Goal: Task Accomplishment & Management: Use online tool/utility

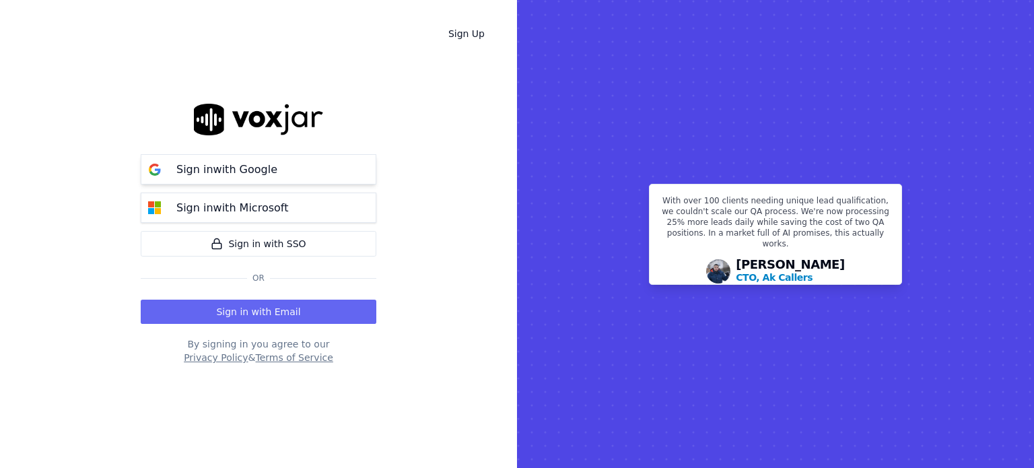
click at [265, 170] on p "Sign in with Google" at bounding box center [226, 170] width 101 height 16
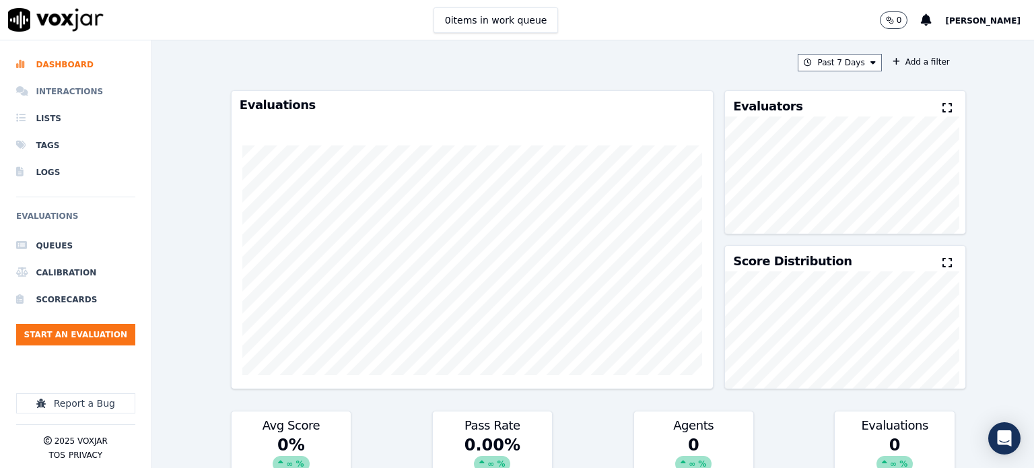
click at [69, 94] on li "Interactions" at bounding box center [75, 91] width 119 height 27
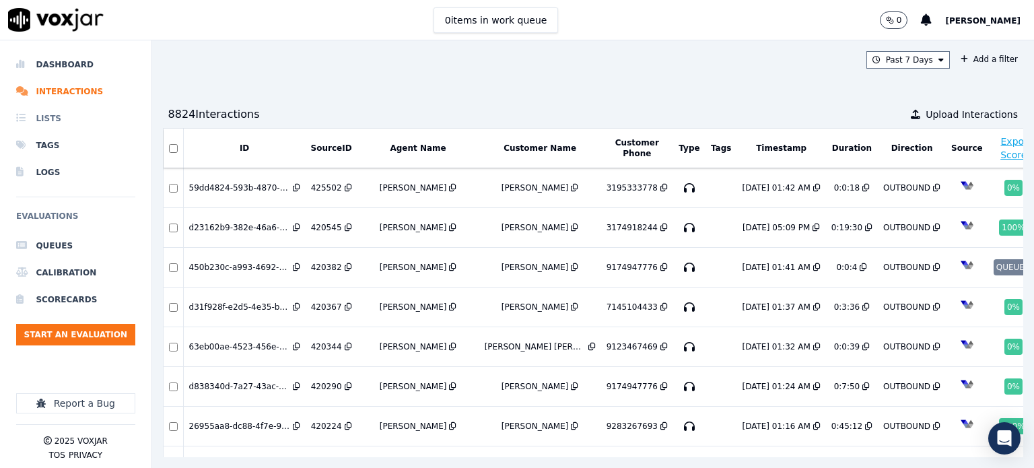
click at [51, 116] on li "Lists" at bounding box center [75, 118] width 119 height 27
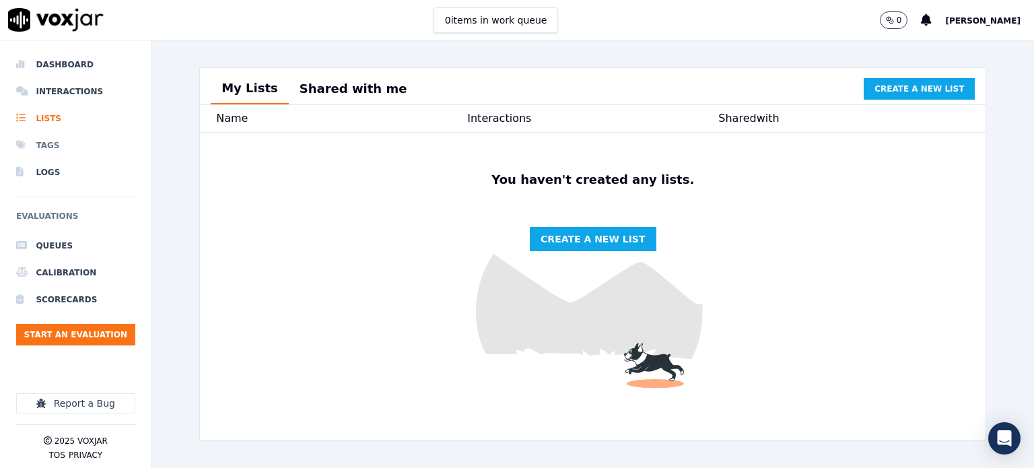
click at [55, 141] on li "Tags" at bounding box center [75, 145] width 119 height 27
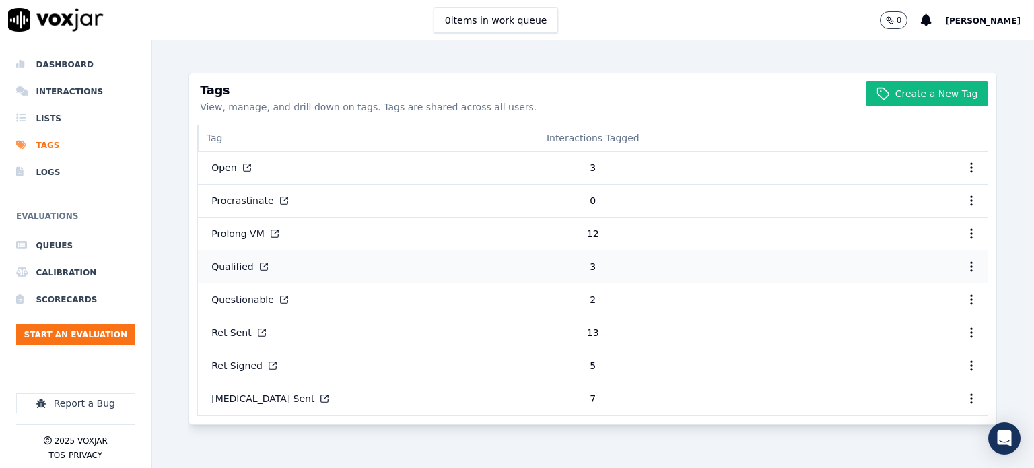
scroll to position [413, 0]
click at [58, 172] on li "Logs" at bounding box center [75, 172] width 119 height 27
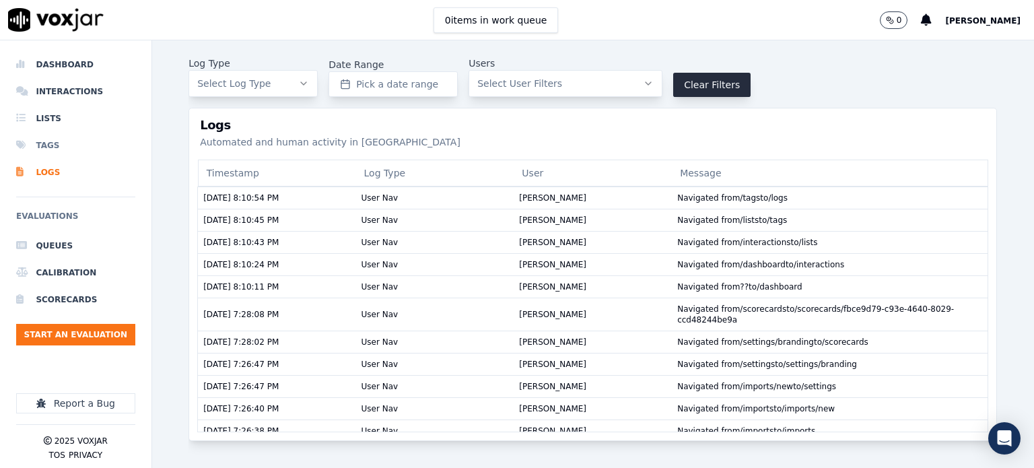
click at [43, 143] on li "Tags" at bounding box center [75, 145] width 119 height 27
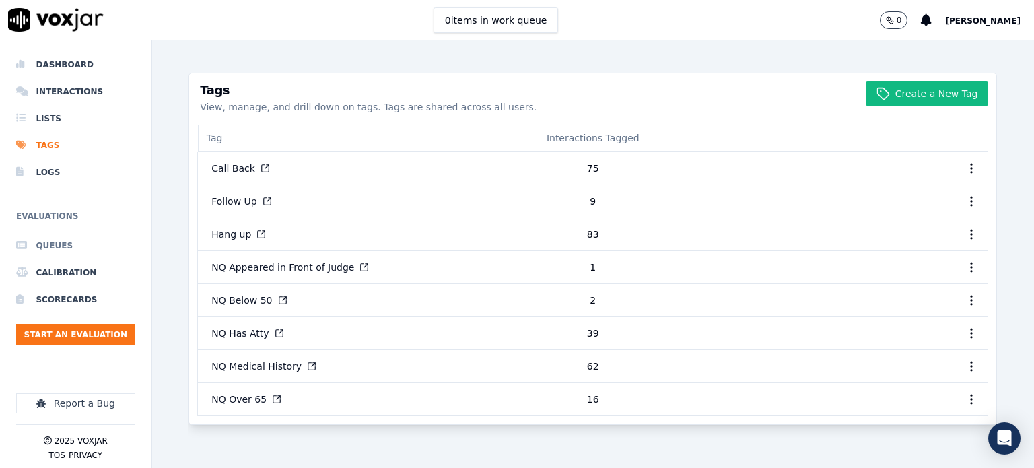
click at [50, 241] on li "Queues" at bounding box center [75, 245] width 119 height 27
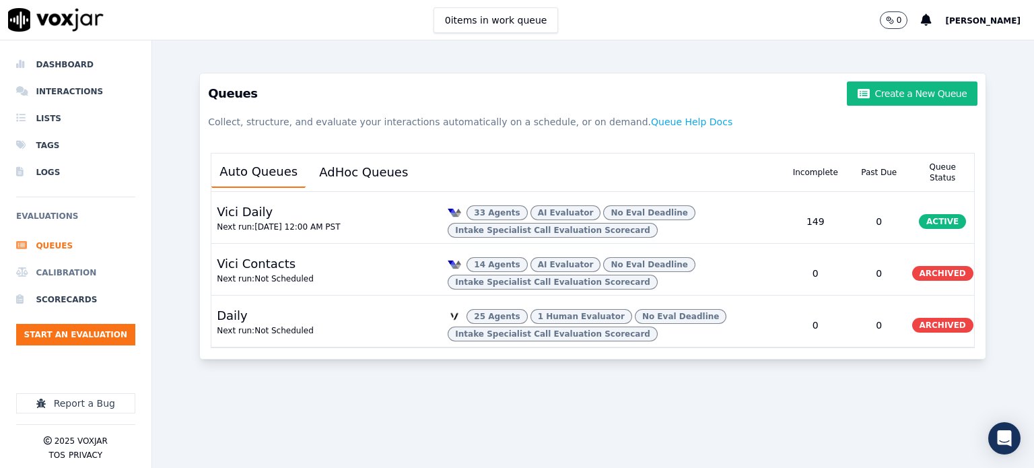
click at [70, 271] on li "Calibration" at bounding box center [75, 272] width 119 height 27
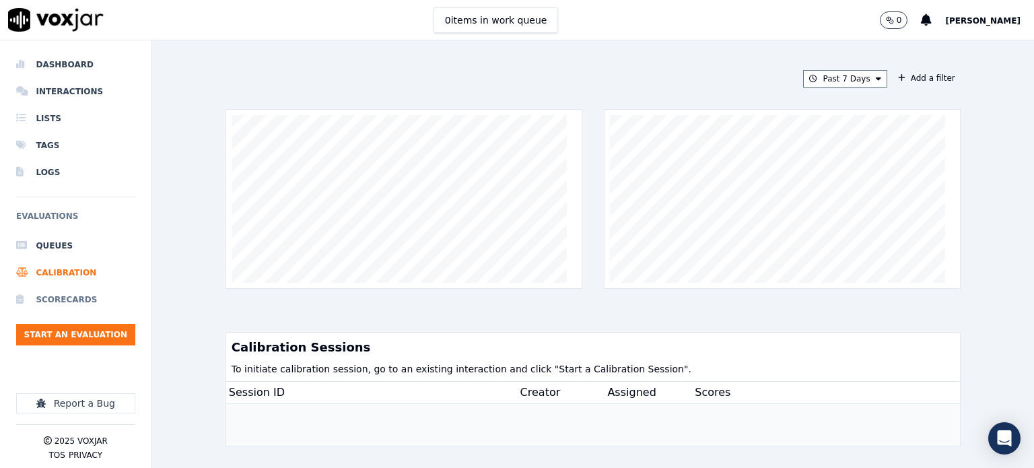
click at [62, 295] on li "Scorecards" at bounding box center [75, 299] width 119 height 27
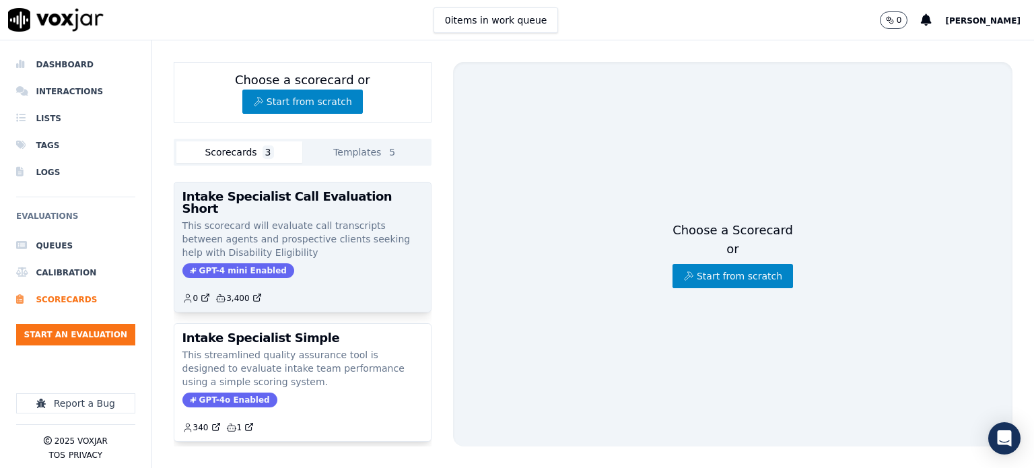
click at [320, 219] on p "This scorecard will evaluate call transcripts between agents and prospective cl…" at bounding box center [302, 239] width 240 height 40
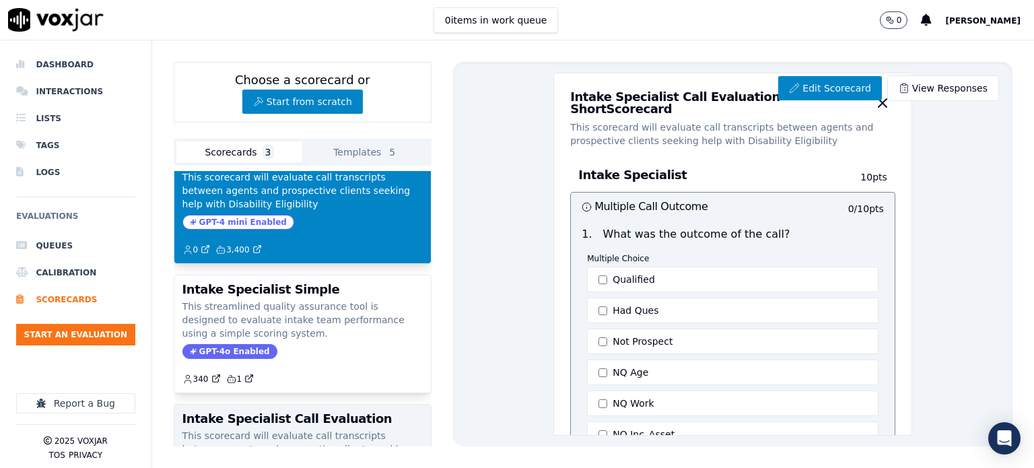
scroll to position [151, 0]
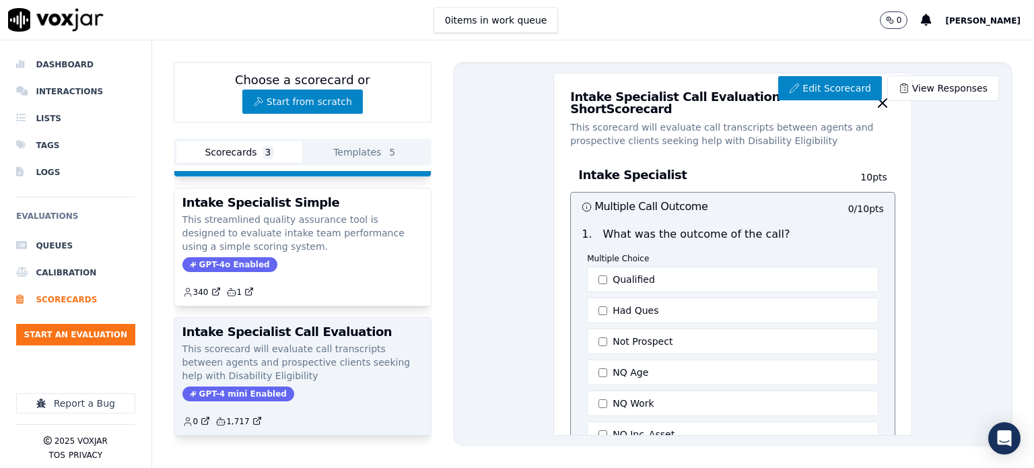
click at [280, 342] on p "This scorecard will evaluate call transcripts between agents and prospective cl…" at bounding box center [302, 362] width 240 height 40
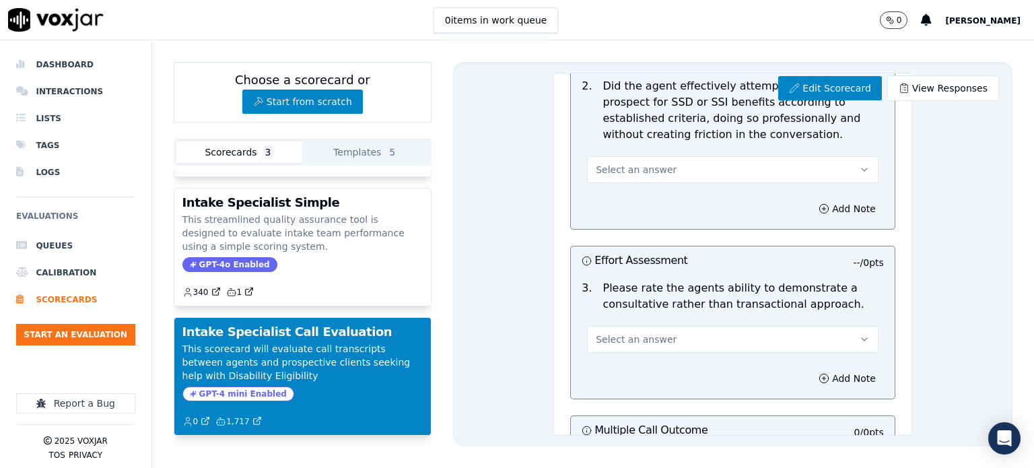
scroll to position [471, 0]
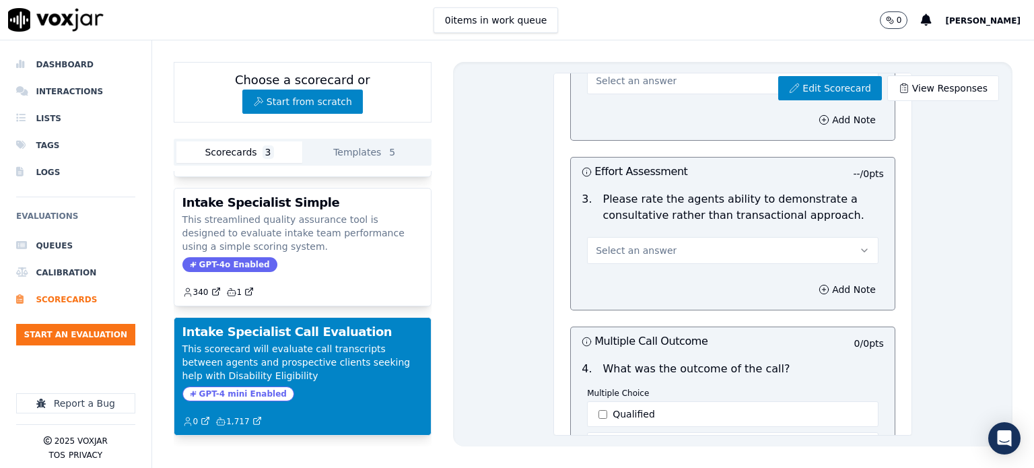
click at [655, 248] on button "Select an answer" at bounding box center [732, 250] width 291 height 27
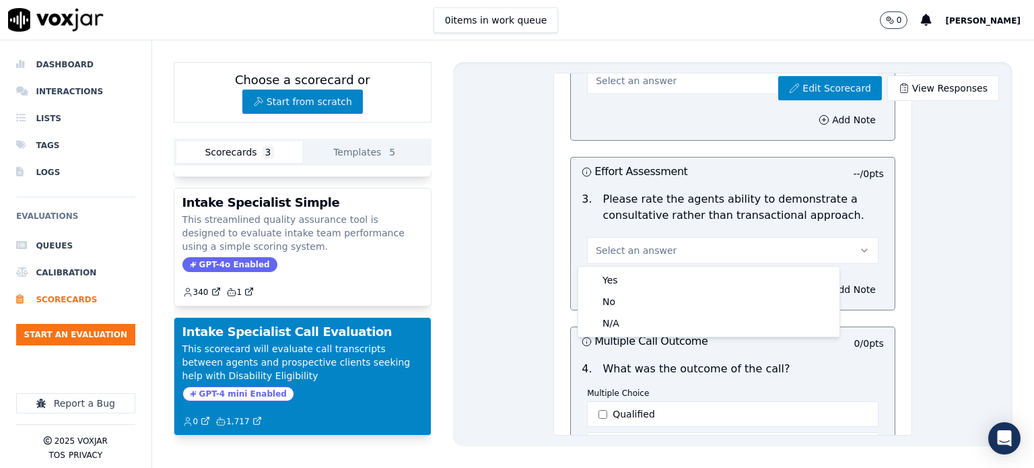
click at [709, 211] on p "Please rate the agents ability to demonstrate a consultative rather than transa…" at bounding box center [743, 207] width 281 height 32
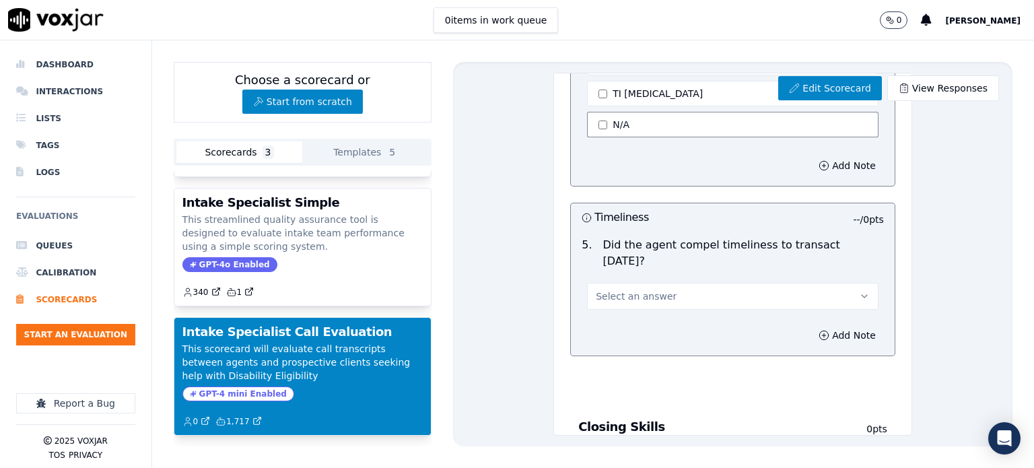
scroll to position [1414, 0]
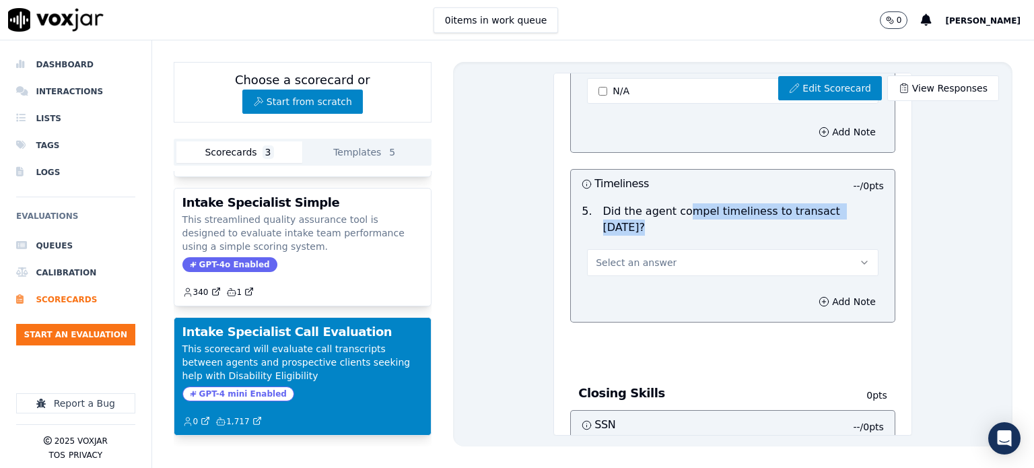
drag, startPoint x: 670, startPoint y: 207, endPoint x: 859, endPoint y: 205, distance: 188.5
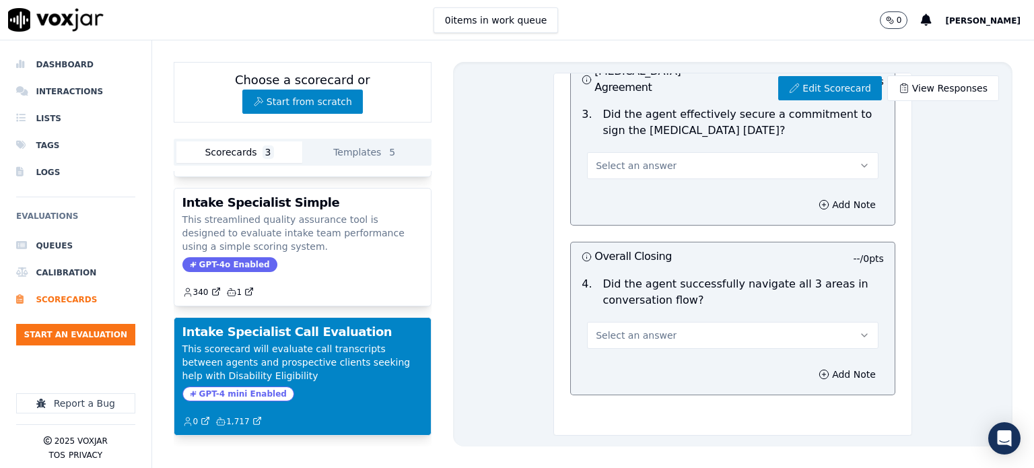
scroll to position [2116, 0]
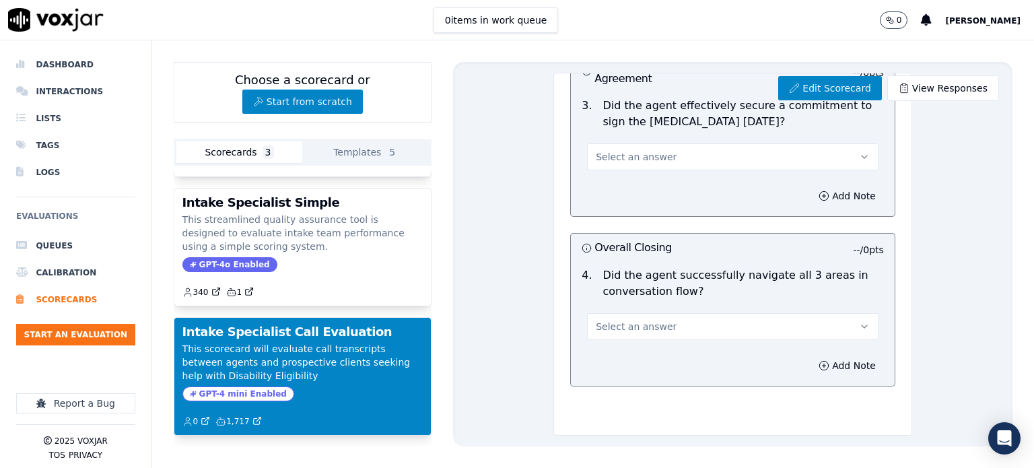
click at [703, 267] on p "Did the agent successfully navigate all 3 areas in conversation flow?" at bounding box center [743, 283] width 281 height 32
click at [689, 313] on button "Select an answer" at bounding box center [732, 326] width 291 height 27
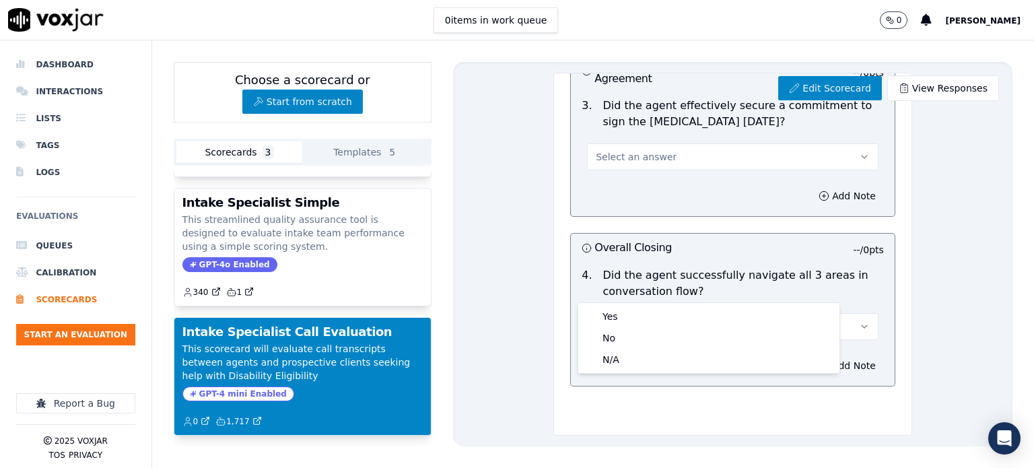
click at [727, 267] on p "Did the agent successfully navigate all 3 areas in conversation flow?" at bounding box center [743, 283] width 281 height 32
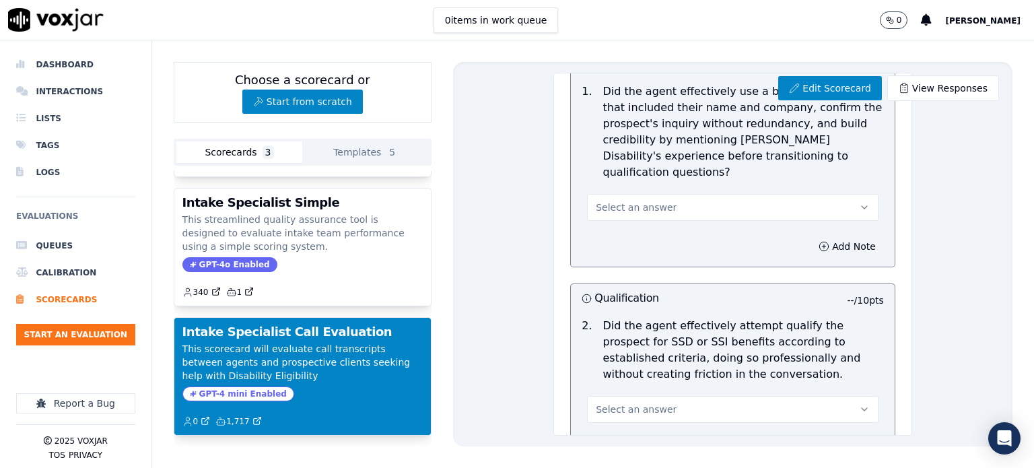
scroll to position [269, 0]
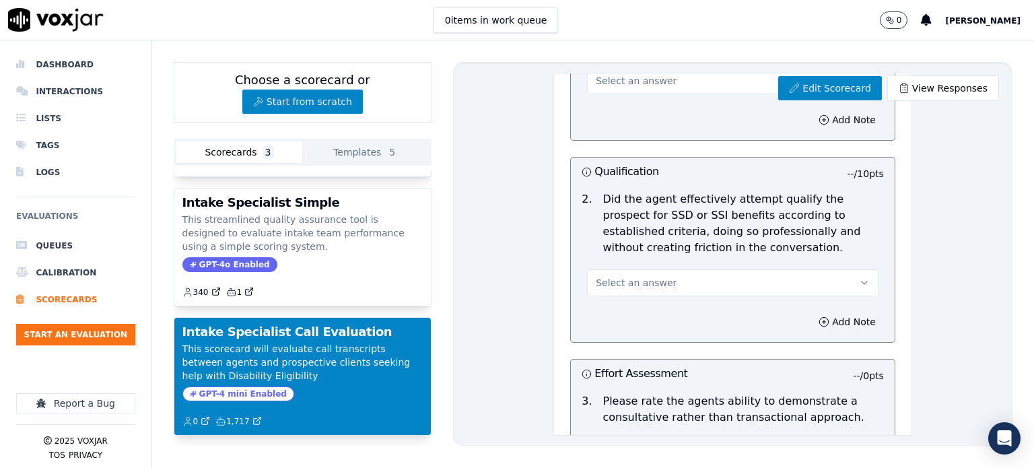
click at [715, 282] on button "Select an answer" at bounding box center [732, 282] width 291 height 27
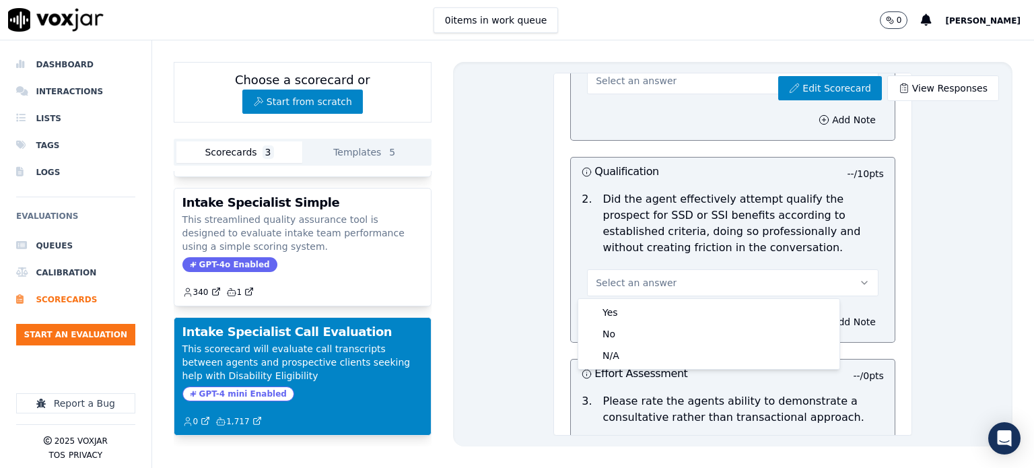
click at [716, 282] on button "Select an answer" at bounding box center [732, 282] width 291 height 27
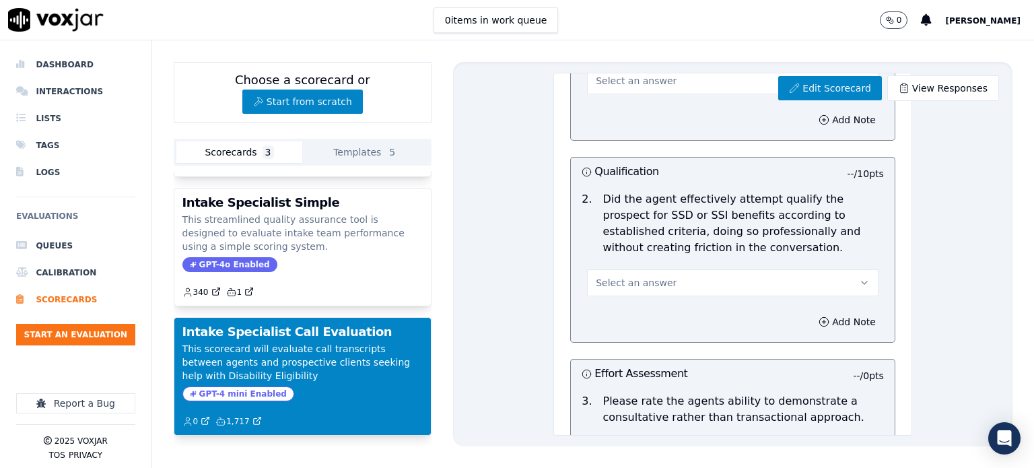
click at [728, 244] on p "Did the agent effectively attempt qualify the prospect for SSD or SSI benefits …" at bounding box center [743, 223] width 281 height 65
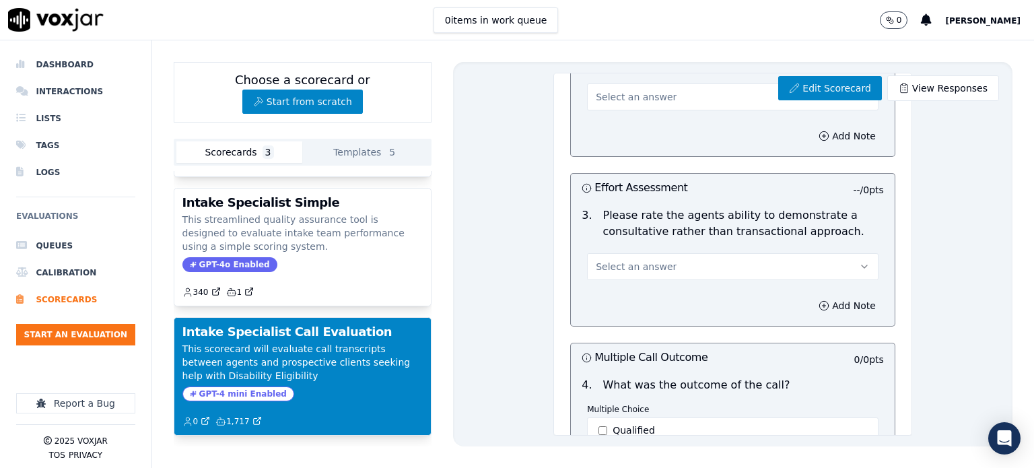
scroll to position [471, 0]
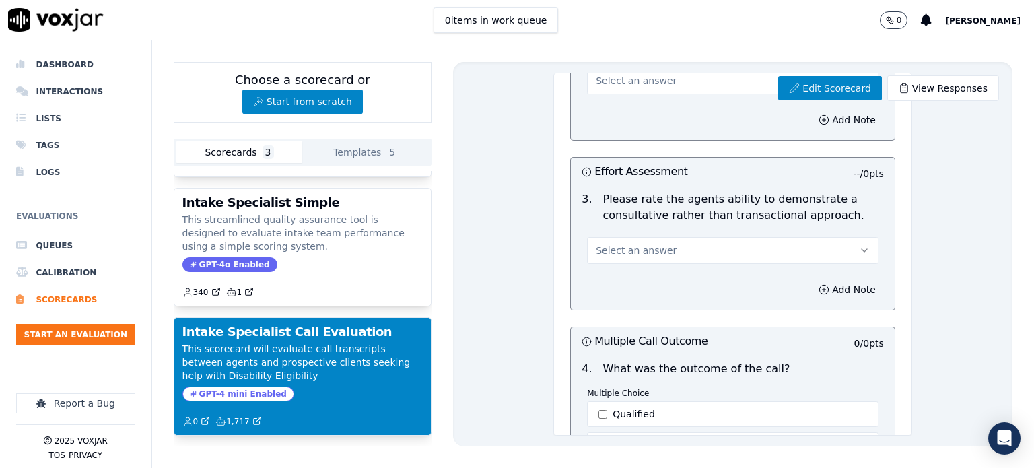
click at [672, 244] on button "Select an answer" at bounding box center [732, 250] width 291 height 27
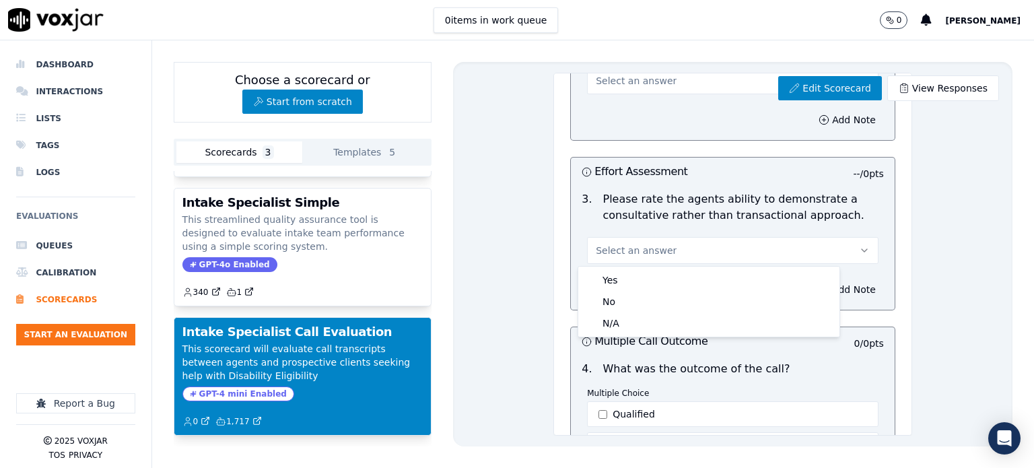
click at [676, 213] on p "Please rate the agents ability to demonstrate a consultative rather than transa…" at bounding box center [743, 207] width 281 height 32
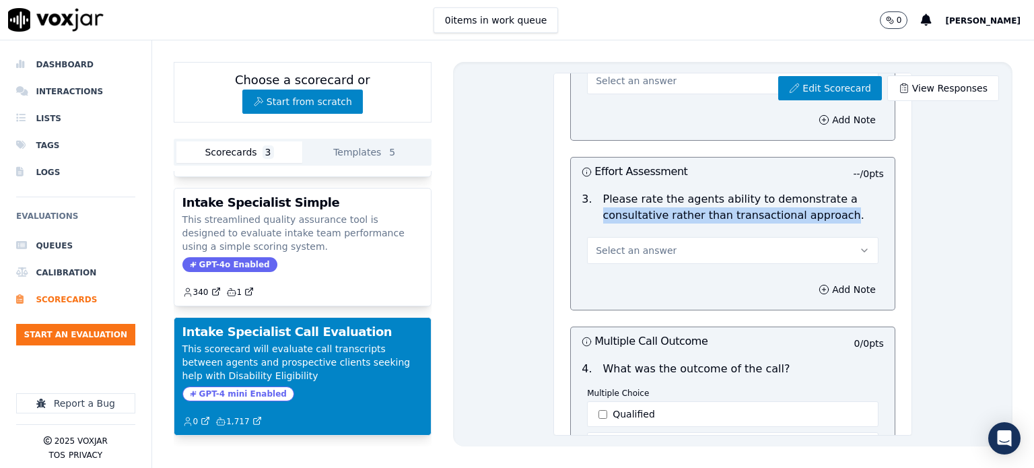
drag, startPoint x: 593, startPoint y: 215, endPoint x: 814, endPoint y: 214, distance: 221.5
click at [814, 214] on p "Please rate the agents ability to demonstrate a consultative rather than transa…" at bounding box center [743, 207] width 281 height 32
click at [738, 205] on p "Please rate the agents ability to demonstrate a consultative rather than transa…" at bounding box center [743, 207] width 281 height 32
click at [743, 197] on p "Please rate the agents ability to demonstrate a consultative rather than transa…" at bounding box center [743, 207] width 281 height 32
drag, startPoint x: 808, startPoint y: 200, endPoint x: 820, endPoint y: 215, distance: 19.1
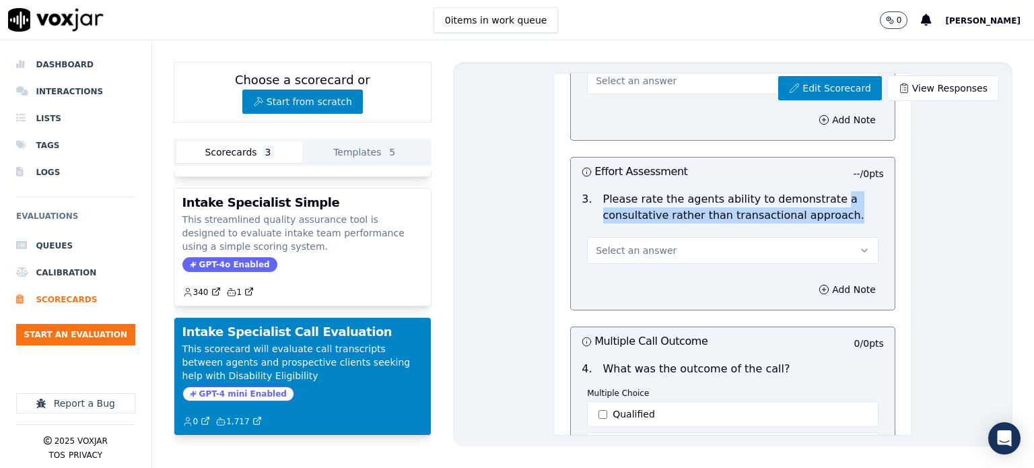
click at [820, 215] on p "Please rate the agents ability to demonstrate a consultative rather than transa…" at bounding box center [743, 207] width 281 height 32
copy p "a consultative rather than transactional approach."
click at [648, 208] on p "Please rate the agents ability to demonstrate a consultative rather than transa…" at bounding box center [743, 207] width 281 height 32
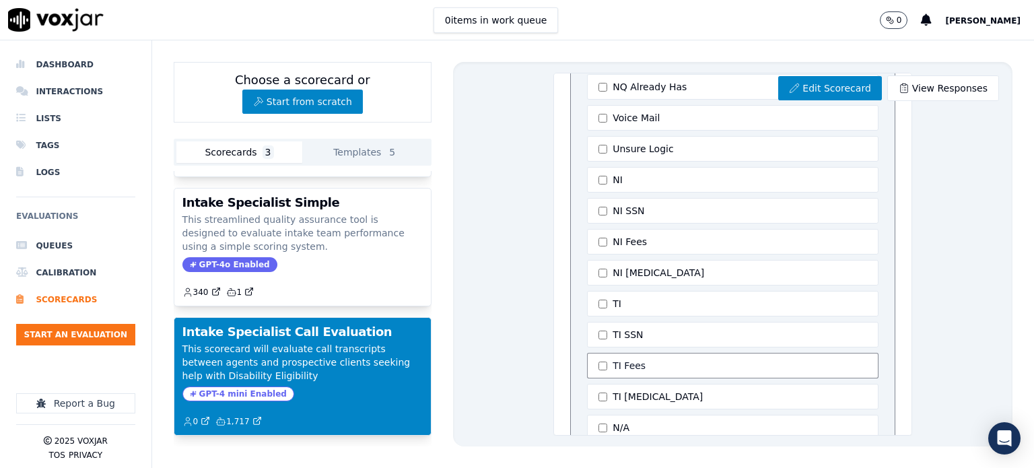
scroll to position [1279, 0]
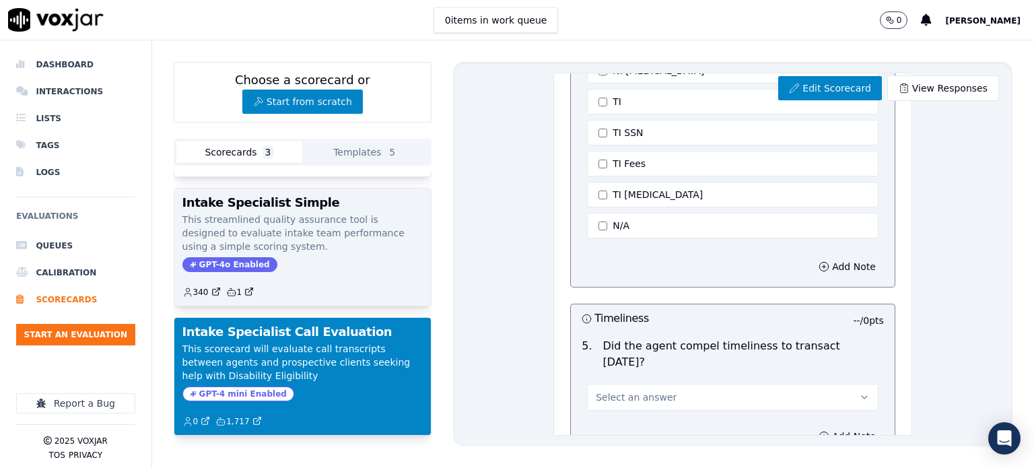
click at [309, 213] on p "This streamlined quality assurance tool is designed to evaluate intake team per…" at bounding box center [302, 233] width 240 height 40
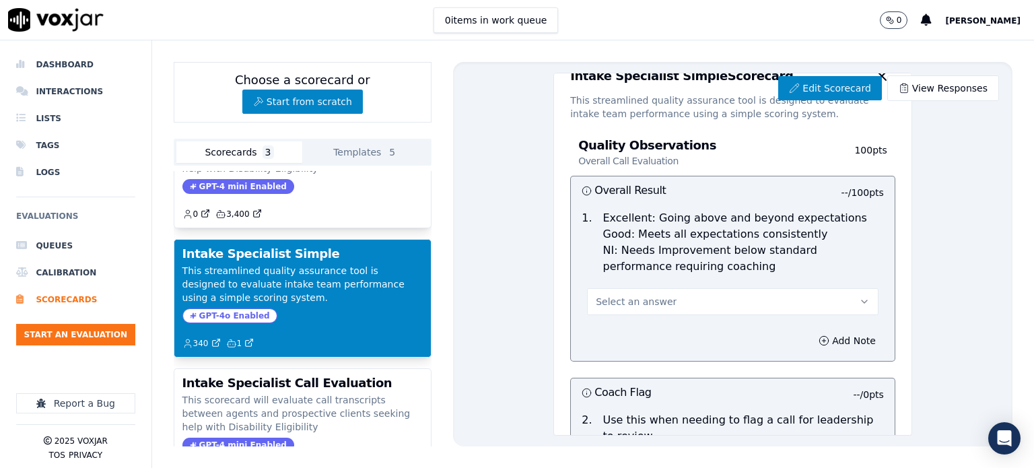
scroll to position [26, 0]
click at [732, 228] on p "Excellent: Going above and beyond expectations Good: Meets all expectations con…" at bounding box center [743, 243] width 281 height 65
click at [688, 316] on button "Select an answer" at bounding box center [732, 302] width 291 height 27
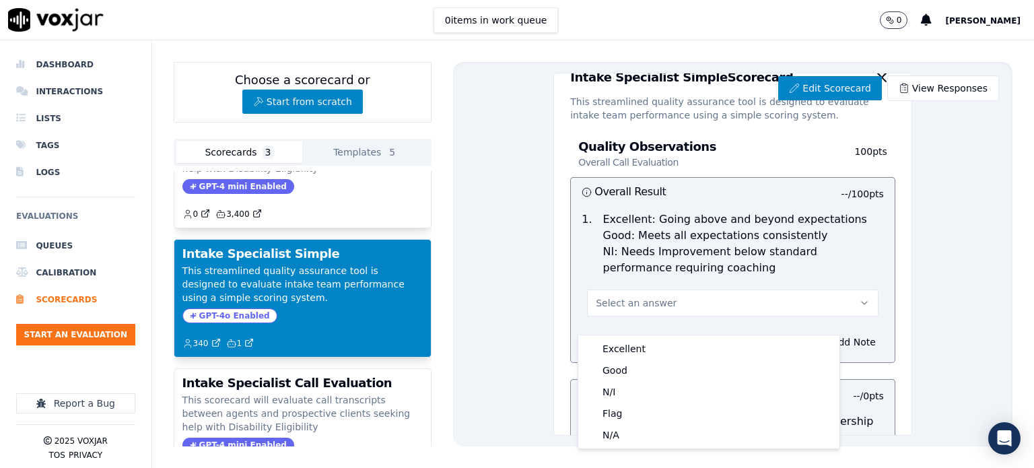
click at [707, 276] on p "Excellent: Going above and beyond expectations Good: Meets all expectations con…" at bounding box center [743, 243] width 281 height 65
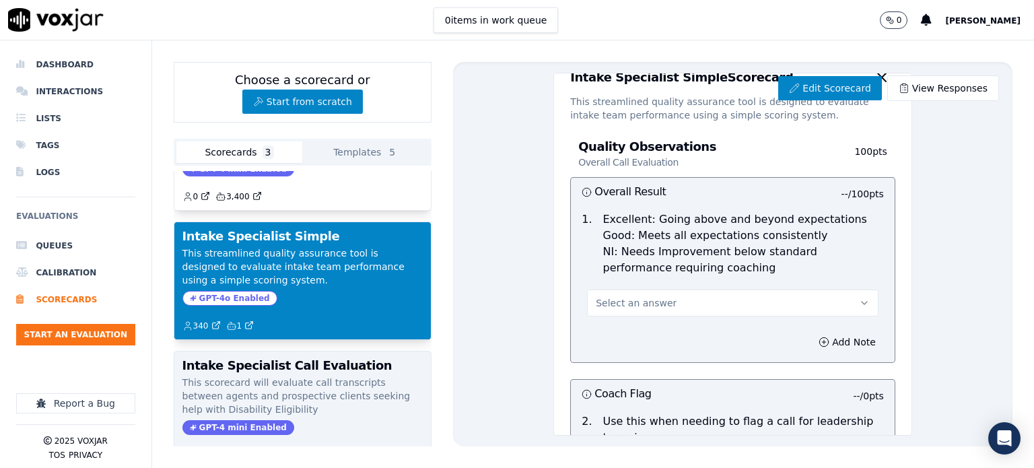
scroll to position [151, 0]
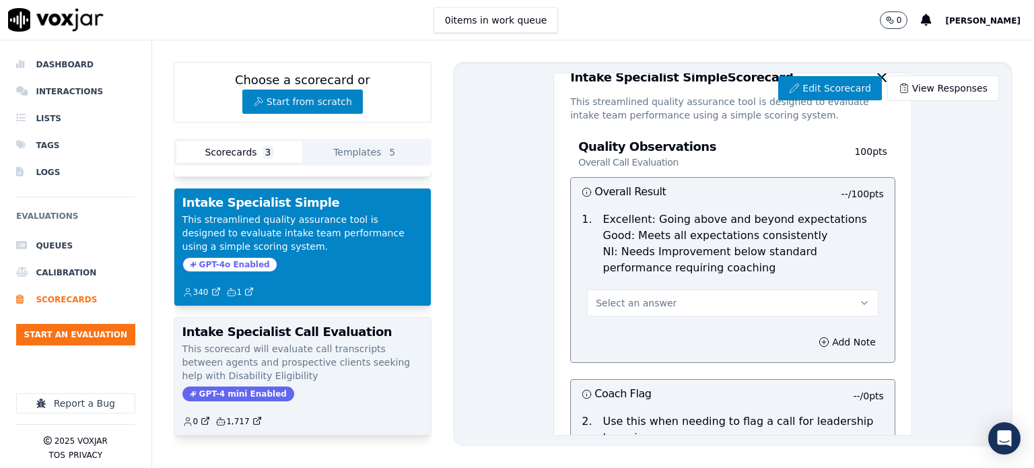
click at [301, 342] on p "This scorecard will evaluate call transcripts between agents and prospective cl…" at bounding box center [302, 362] width 240 height 40
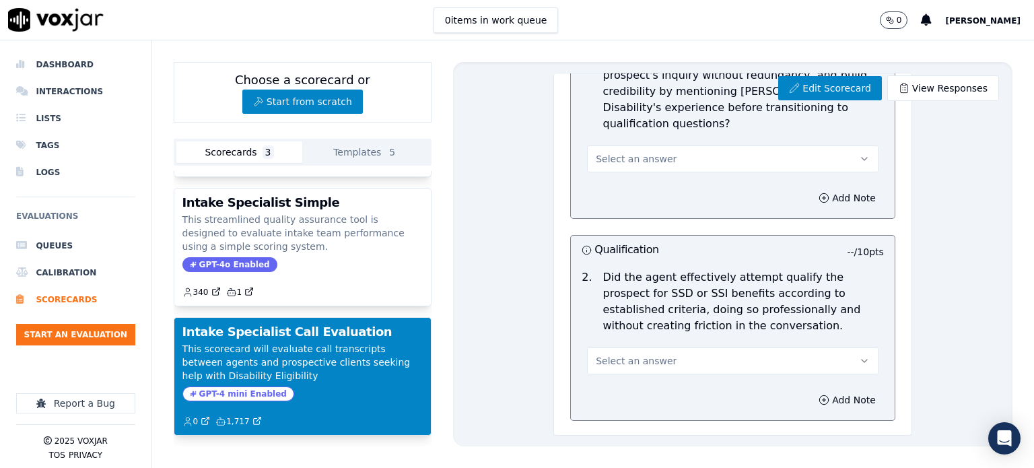
scroll to position [228, 0]
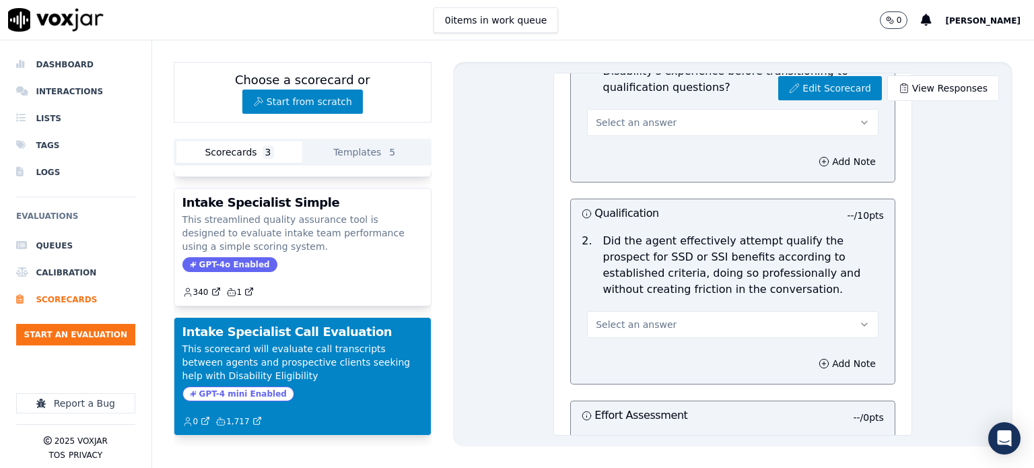
click at [665, 309] on div "Select an answer" at bounding box center [732, 323] width 291 height 30
click at [660, 318] on button "Select an answer" at bounding box center [732, 324] width 291 height 27
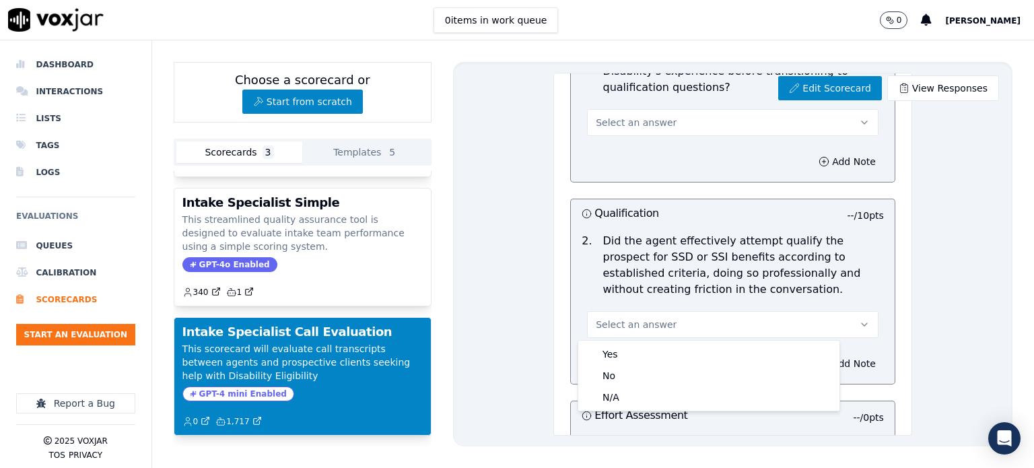
click at [665, 272] on p "Did the agent effectively attempt qualify the prospect for SSD or SSI benefits …" at bounding box center [743, 265] width 281 height 65
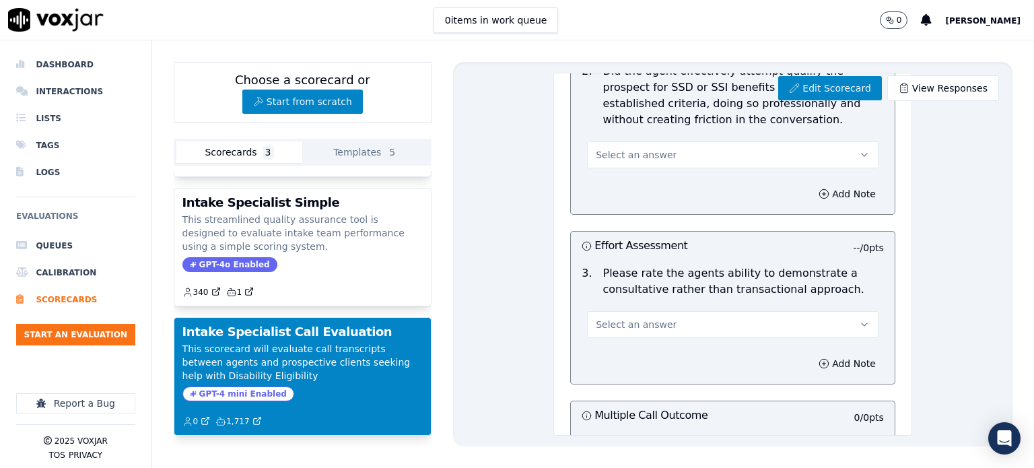
scroll to position [429, 0]
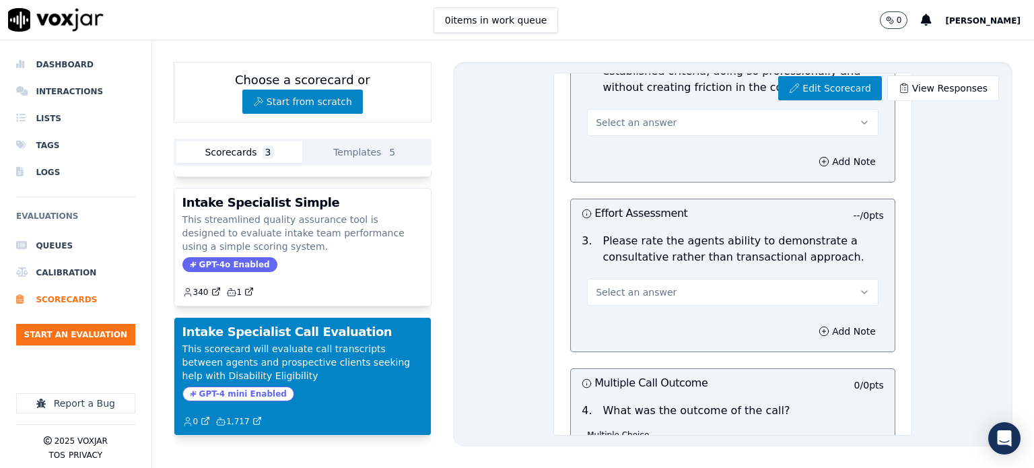
click at [679, 293] on button "Select an answer" at bounding box center [732, 292] width 291 height 27
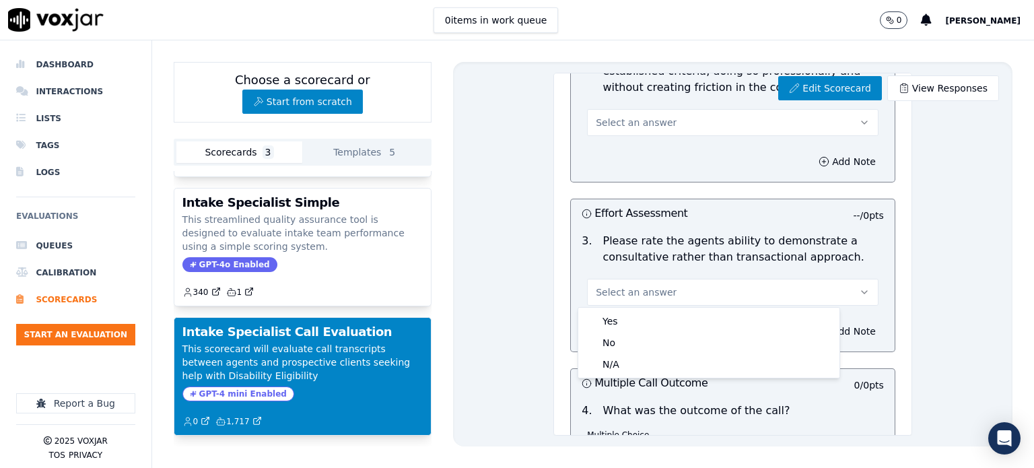
click at [711, 255] on p "Please rate the agents ability to demonstrate a consultative rather than transa…" at bounding box center [743, 249] width 281 height 32
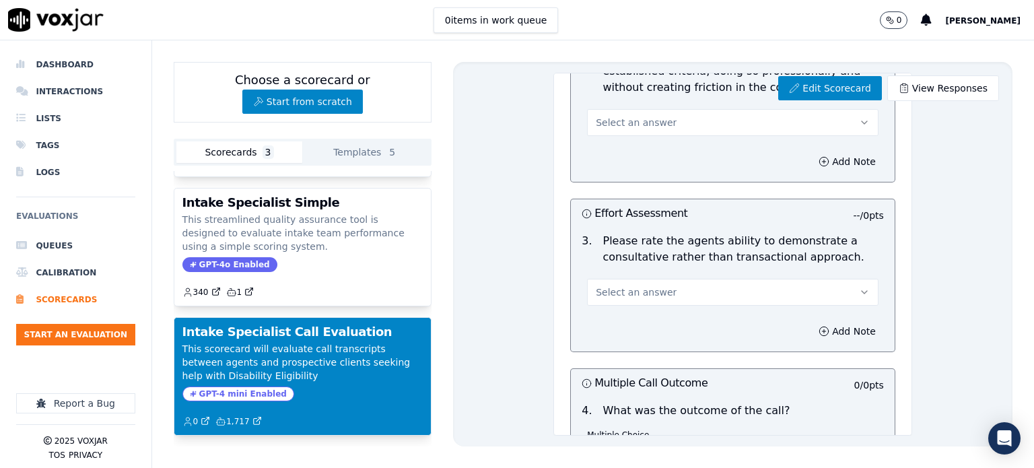
drag, startPoint x: 825, startPoint y: 215, endPoint x: 870, endPoint y: 215, distance: 45.1
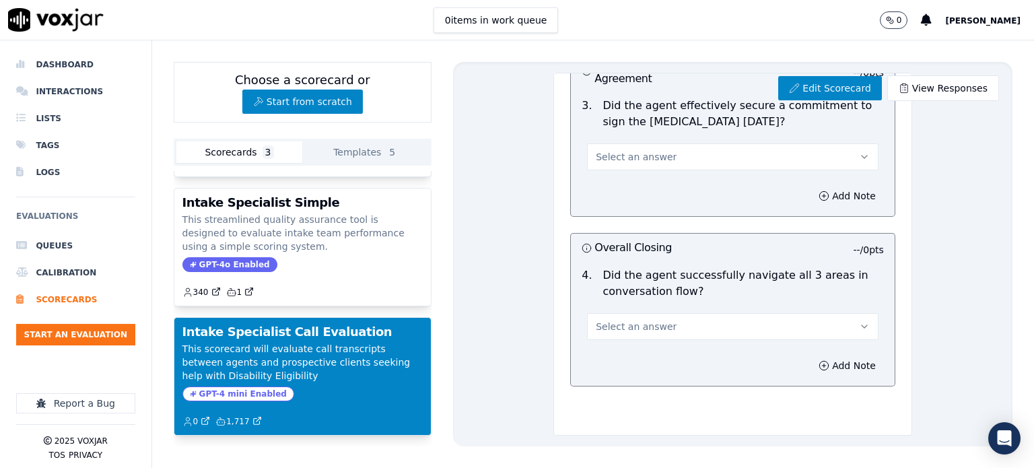
scroll to position [2116, 0]
drag, startPoint x: 815, startPoint y: 211, endPoint x: 854, endPoint y: 213, distance: 38.4
click at [854, 234] on div "Overall Closing -- / 0 pts" at bounding box center [733, 248] width 324 height 28
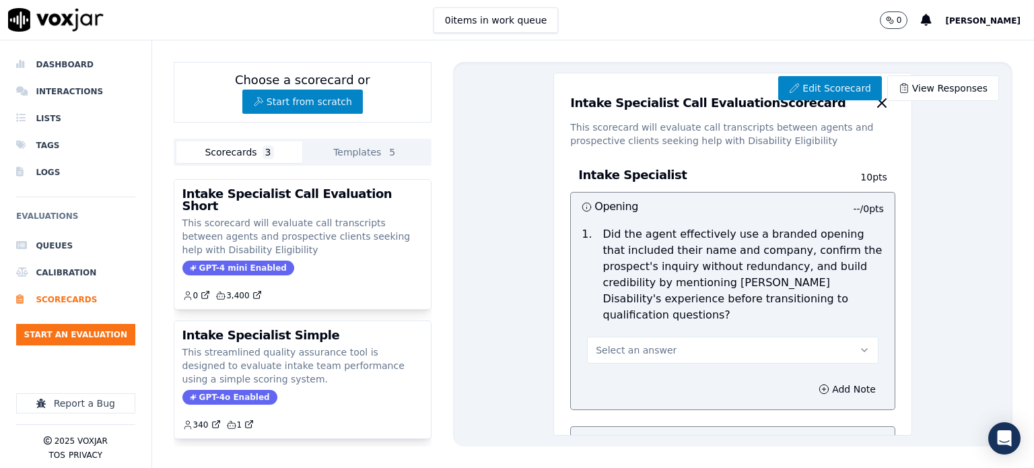
scroll to position [0, 0]
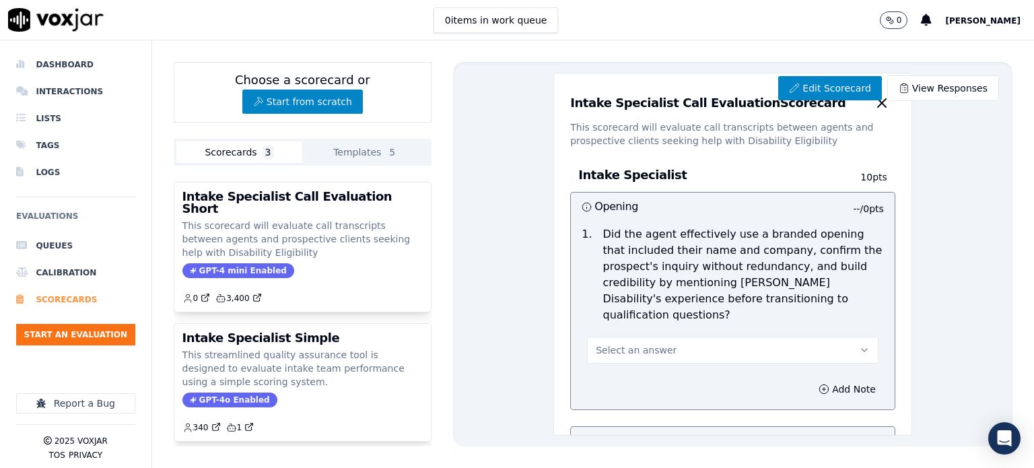
click at [51, 299] on li "Scorecards" at bounding box center [75, 299] width 119 height 27
click at [63, 277] on li "Calibration" at bounding box center [75, 272] width 119 height 27
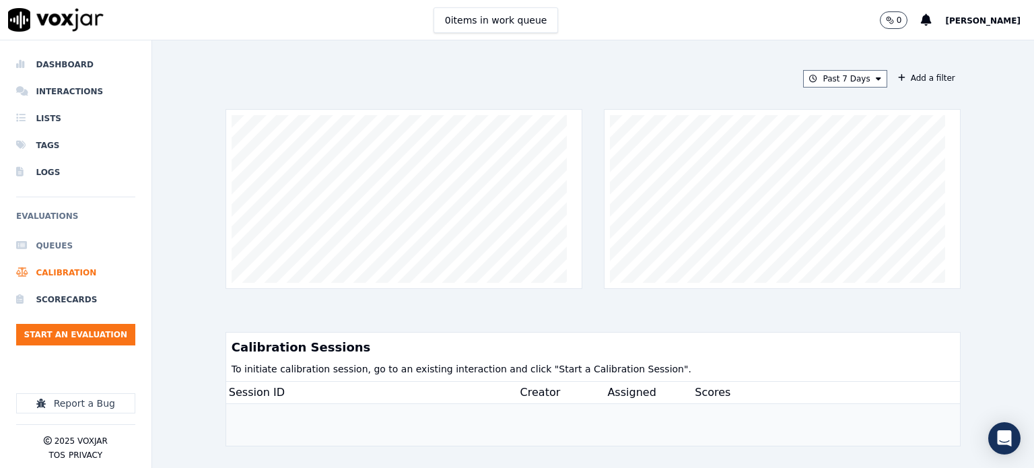
click at [42, 249] on li "Queues" at bounding box center [75, 245] width 119 height 27
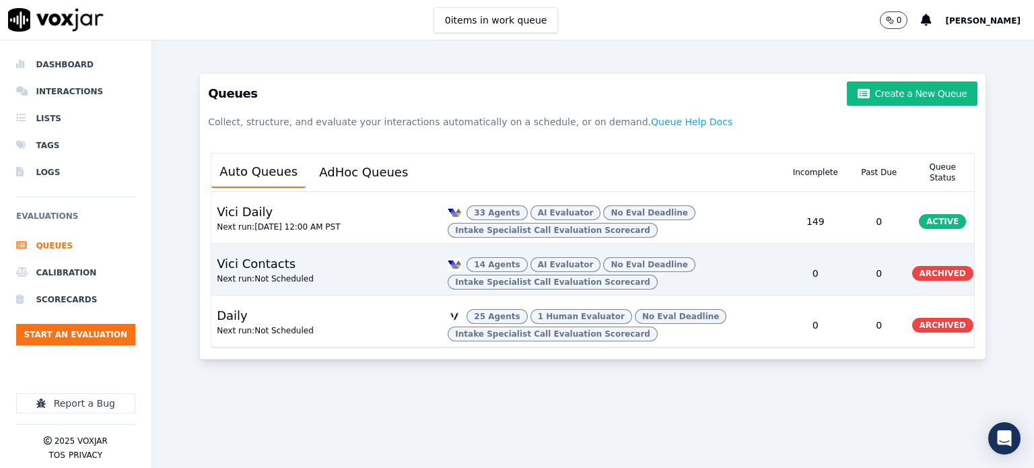
scroll to position [14, 0]
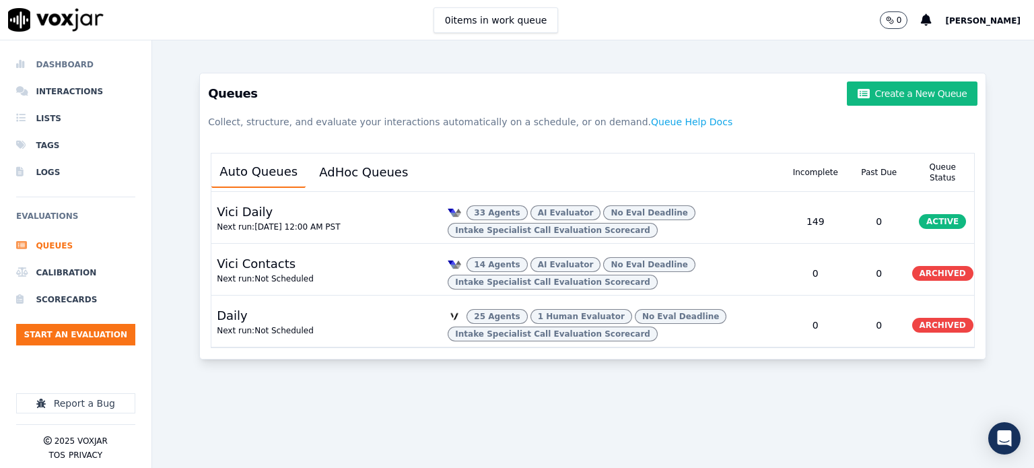
click at [74, 67] on li "Dashboard" at bounding box center [75, 64] width 119 height 27
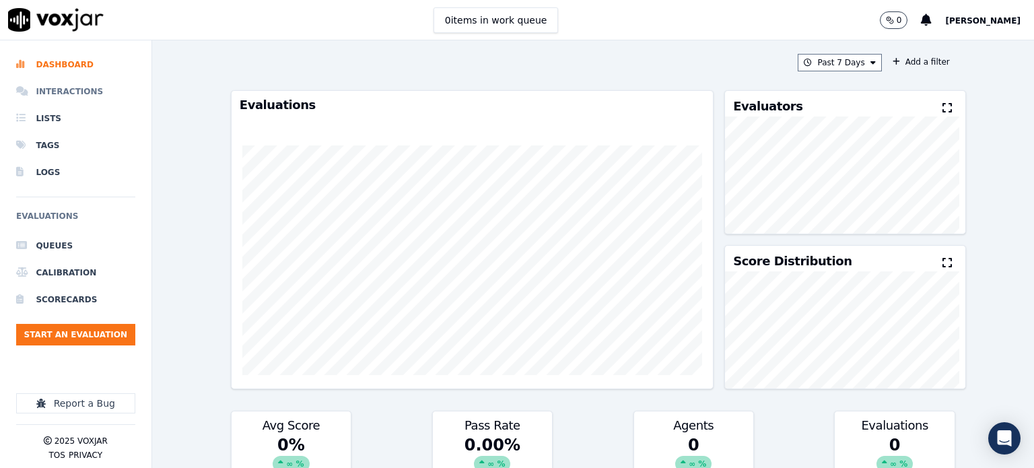
click at [70, 88] on li "Interactions" at bounding box center [75, 91] width 119 height 27
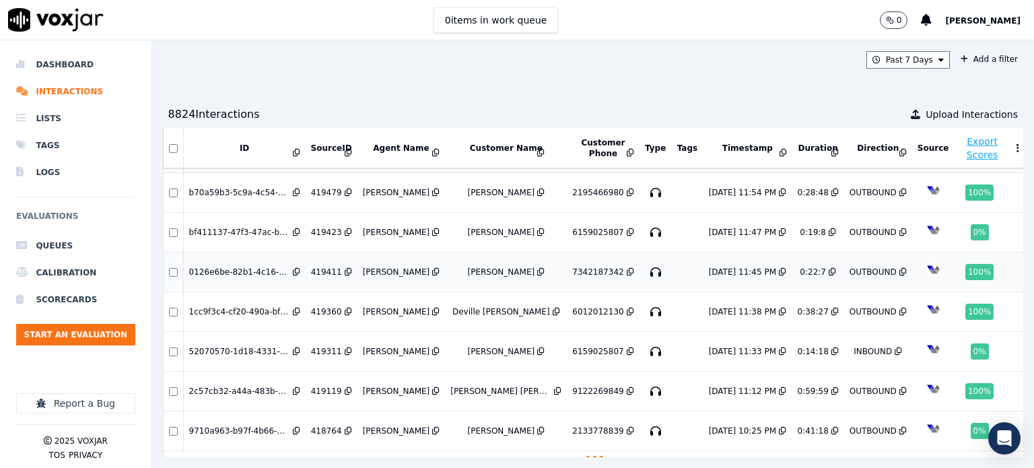
scroll to position [517, 0]
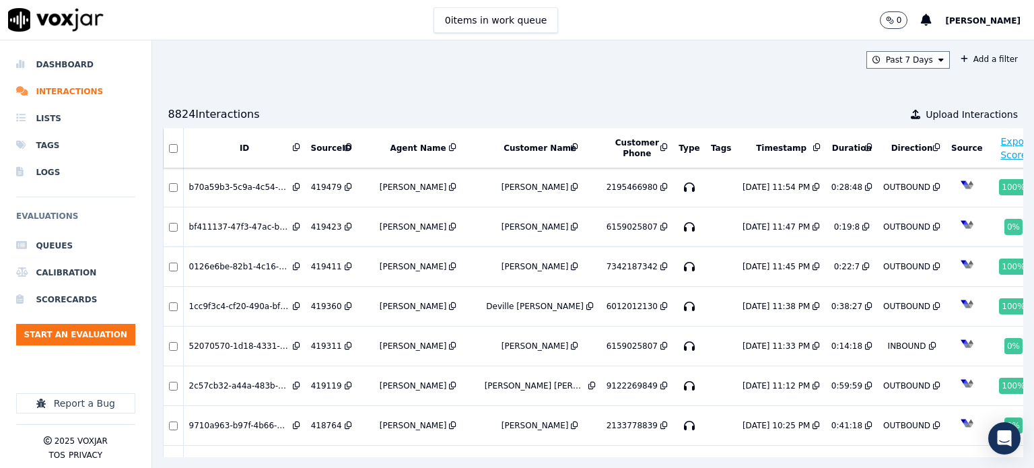
click at [525, 82] on div "Past 7 Days Add a filter 8824 Interaction s Upload Interactions ID SourceID Age…" at bounding box center [593, 253] width 882 height 427
